Goal: Transaction & Acquisition: Purchase product/service

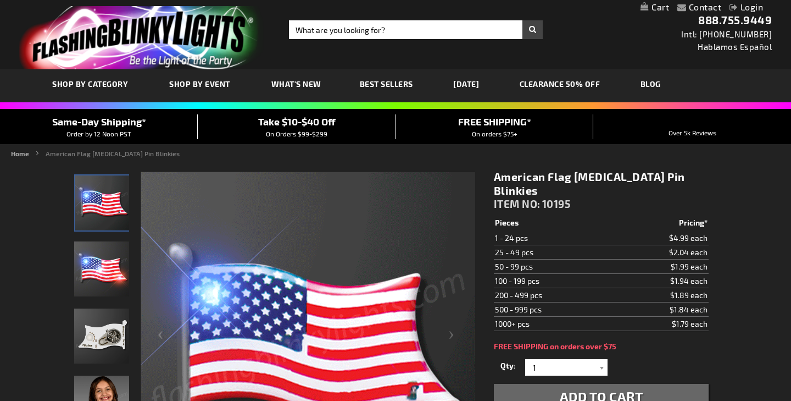
click at [343, 27] on div "Close dialog Get 10% Off Subscribe and save [DATE] Unlock Offer Submit" at bounding box center [395, 200] width 791 height 401
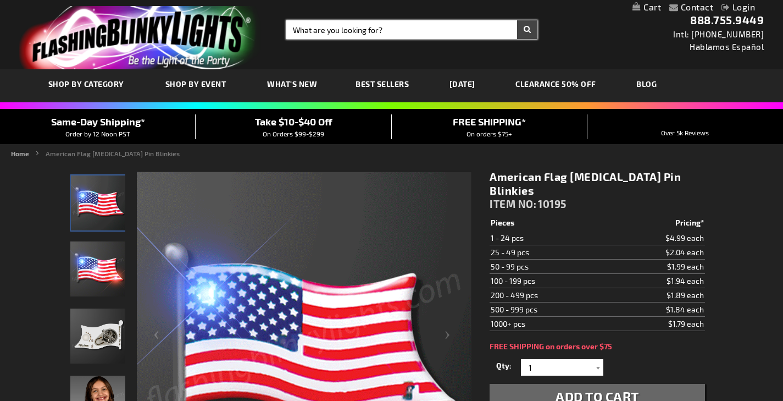
click at [341, 27] on input "Search" at bounding box center [411, 29] width 251 height 19
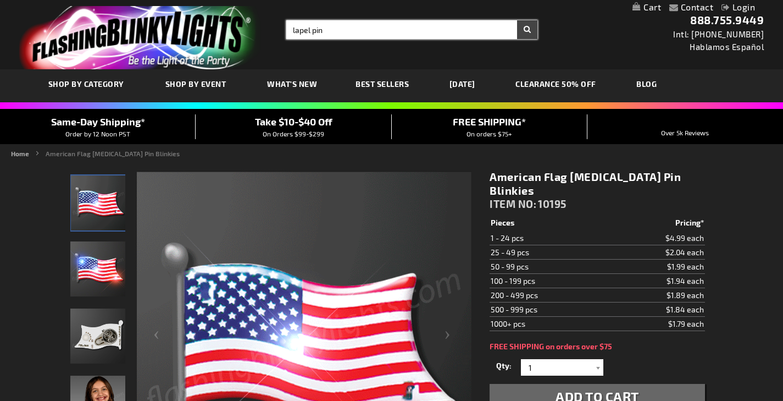
type input "lapel pin"
click at [517, 20] on button "Search" at bounding box center [527, 29] width 20 height 19
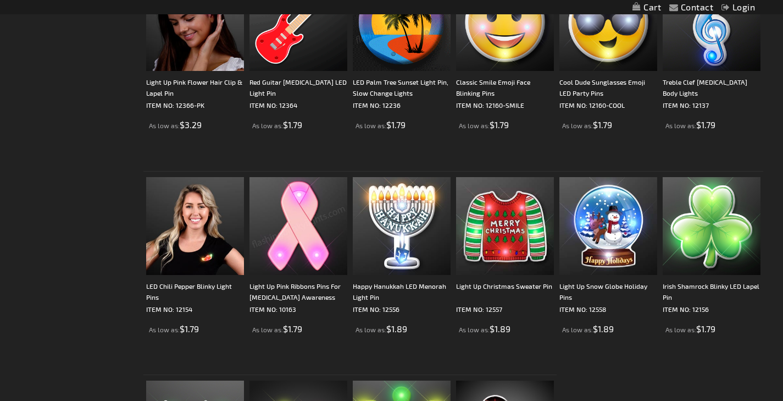
scroll to position [165, 0]
